Goal: Task Accomplishment & Management: Use online tool/utility

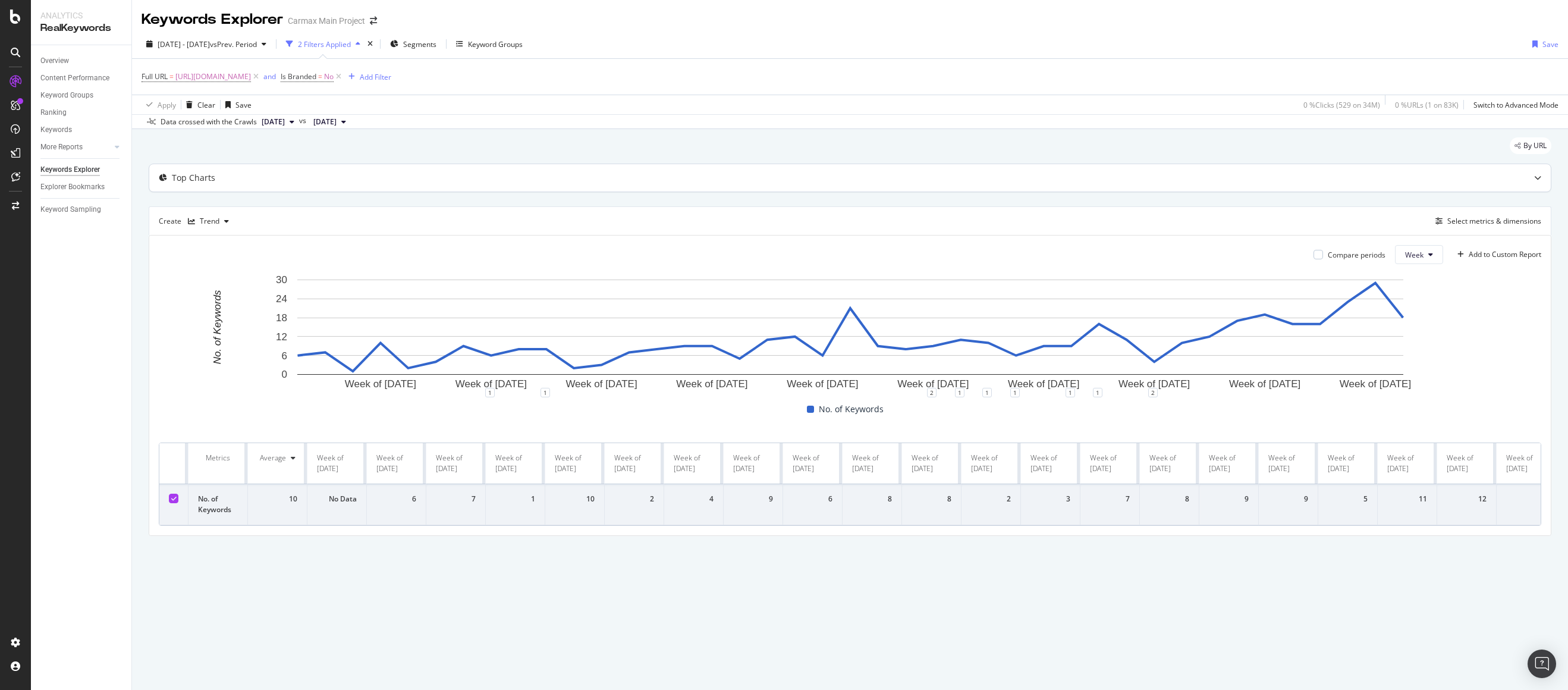
click at [417, 178] on div "Top Charts" at bounding box center [826, 178] width 1354 height 12
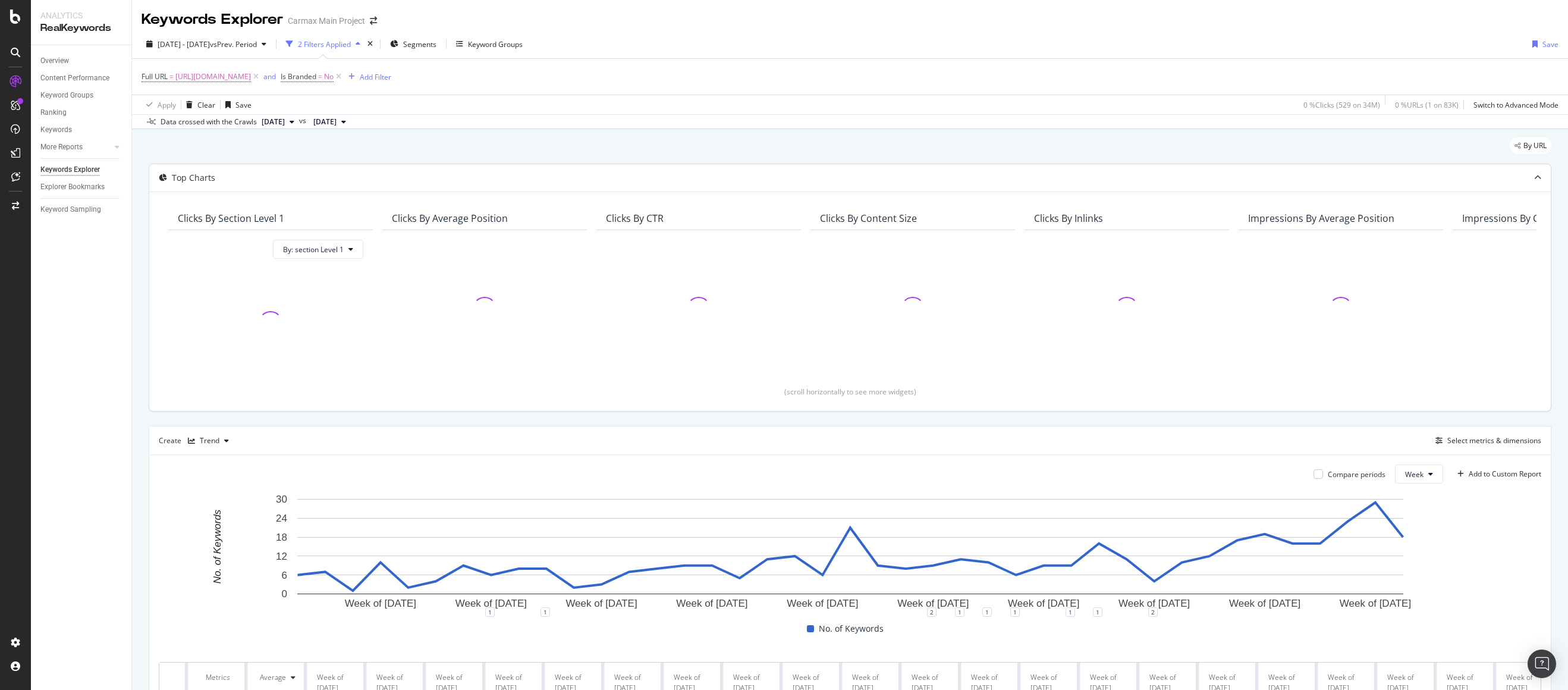
click at [417, 178] on div "Top Charts" at bounding box center [826, 178] width 1354 height 12
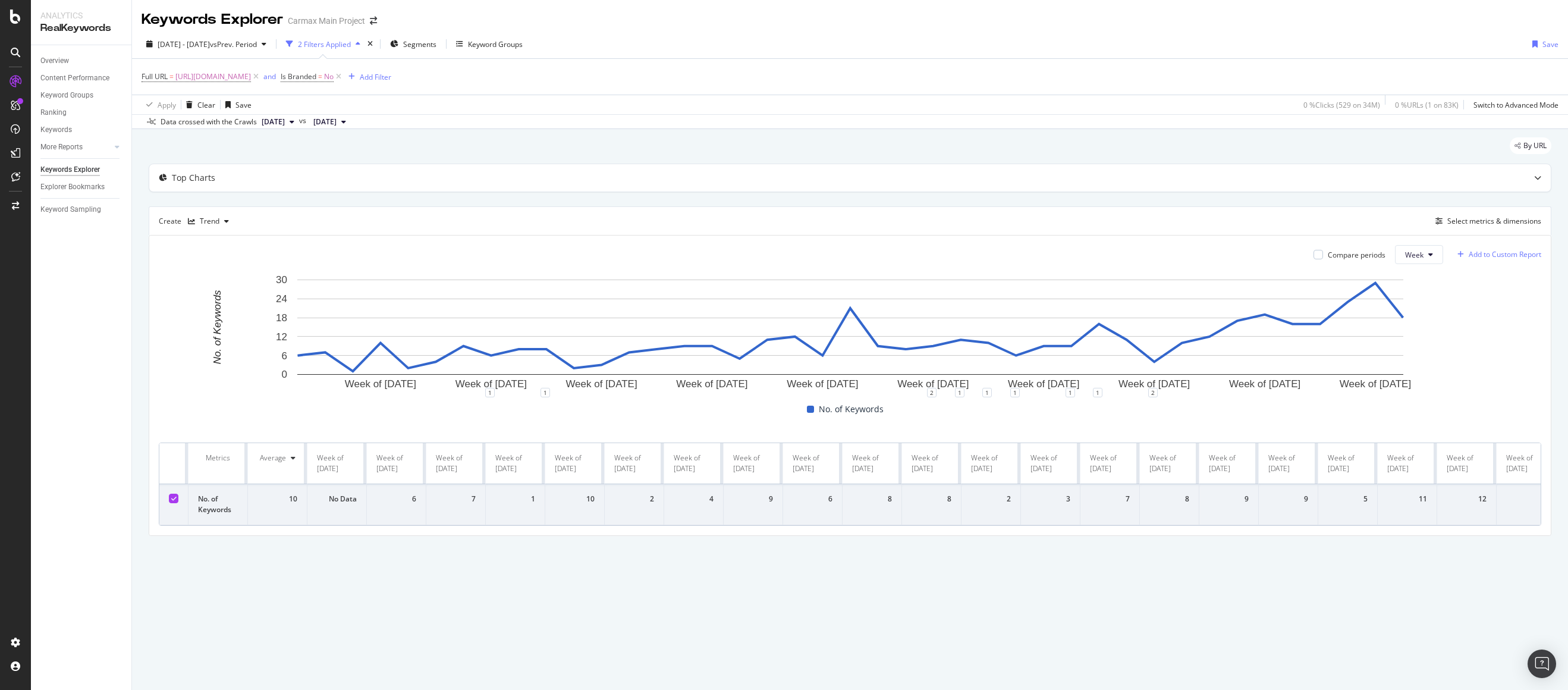
click at [1487, 253] on div "Add to Custom Report" at bounding box center [1504, 254] width 72 height 7
click at [1320, 195] on div "Top Charts Create Trend Select metrics & dimensions Compare periods Week Add to…" at bounding box center [850, 350] width 1403 height 373
